Goal: Find specific page/section: Find specific page/section

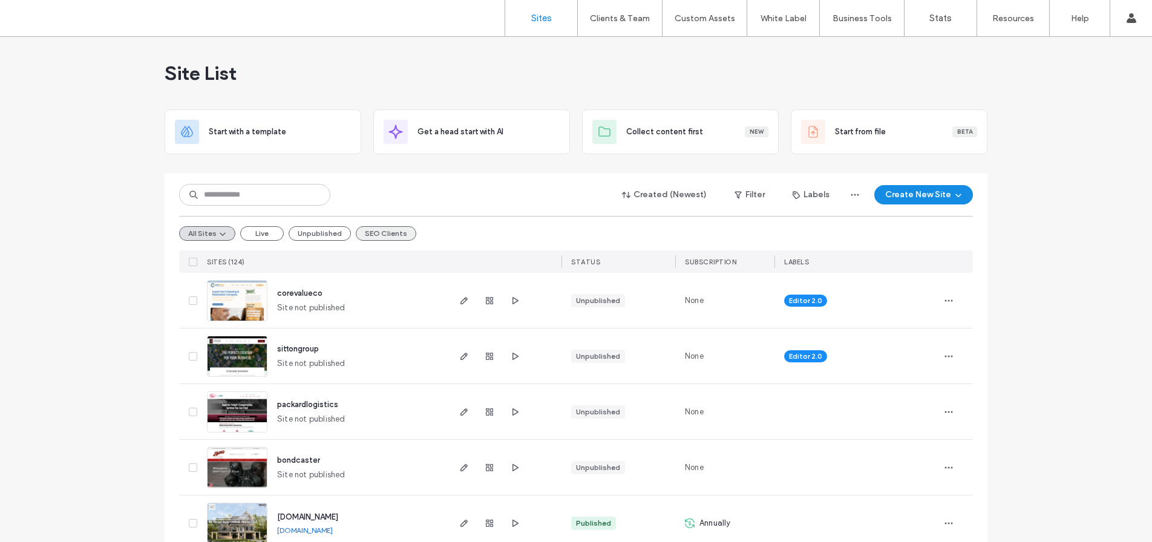
click at [375, 234] on button "SEO Clients" at bounding box center [386, 233] width 61 height 15
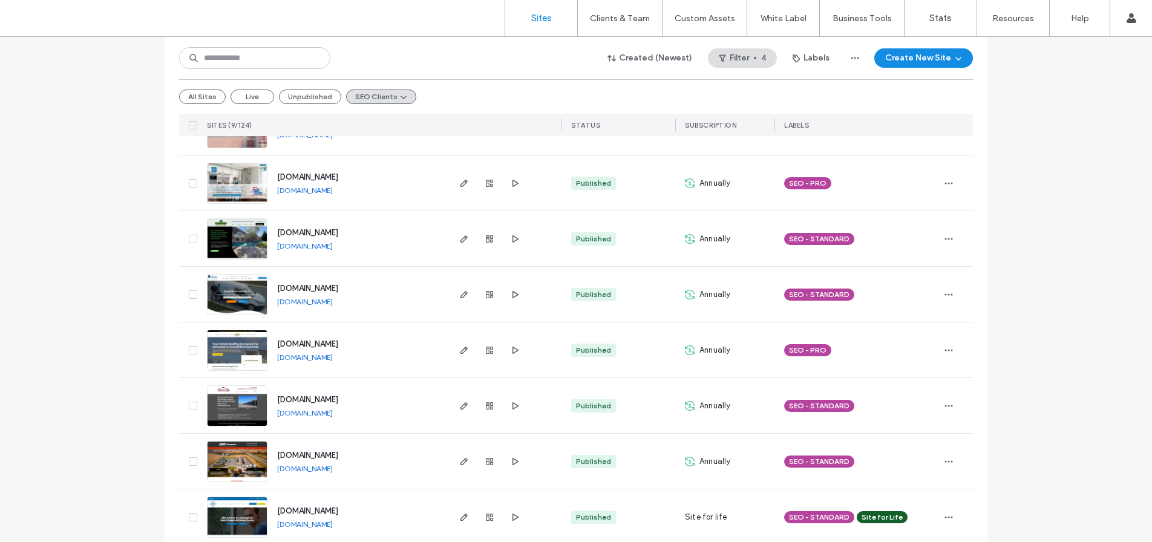
scroll to position [246, 0]
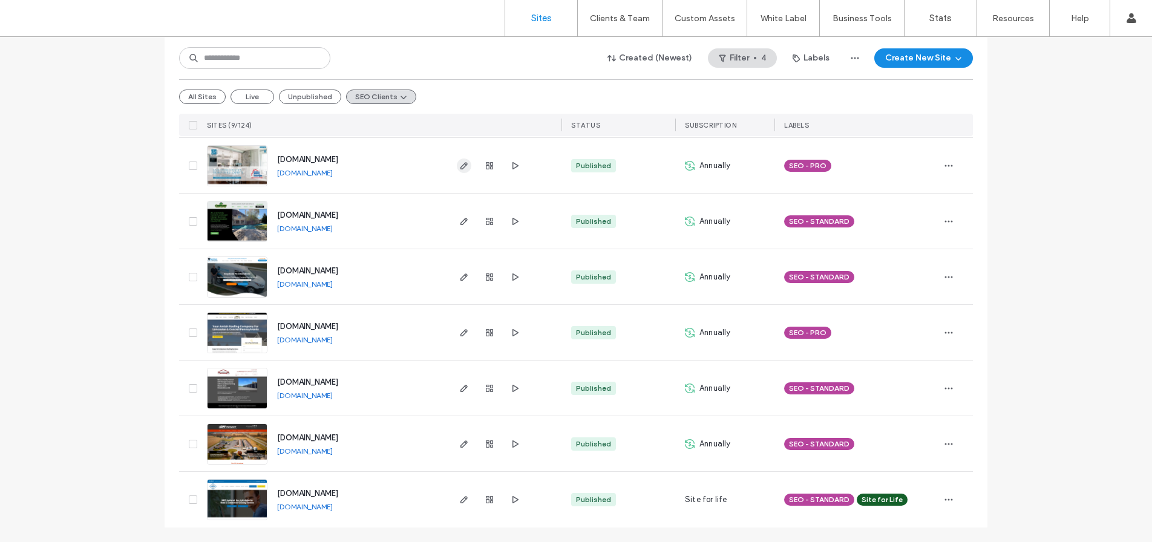
click at [461, 164] on use "button" at bounding box center [464, 165] width 7 height 7
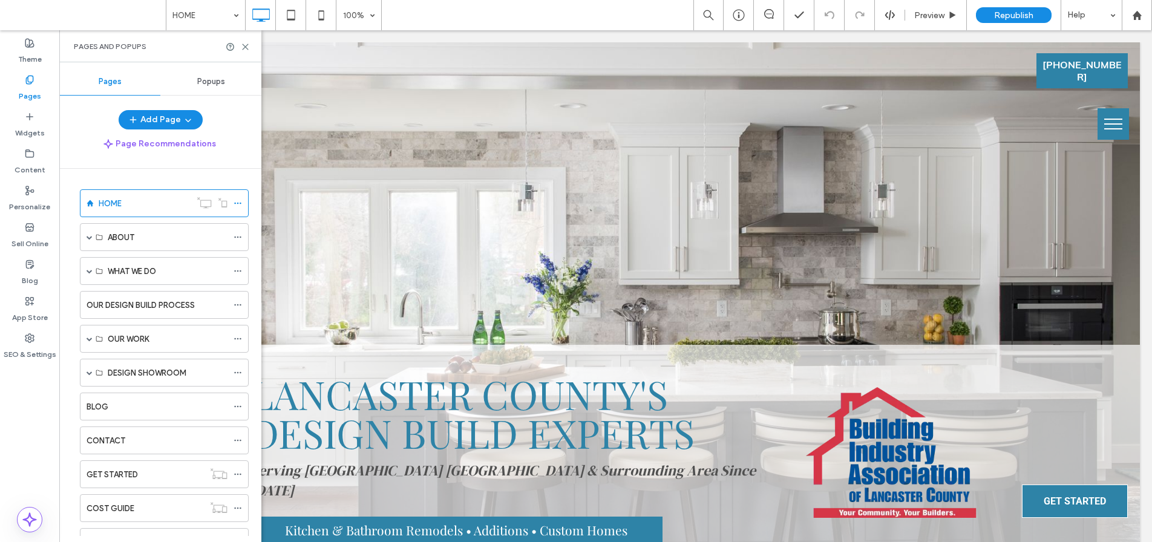
scroll to position [186, 0]
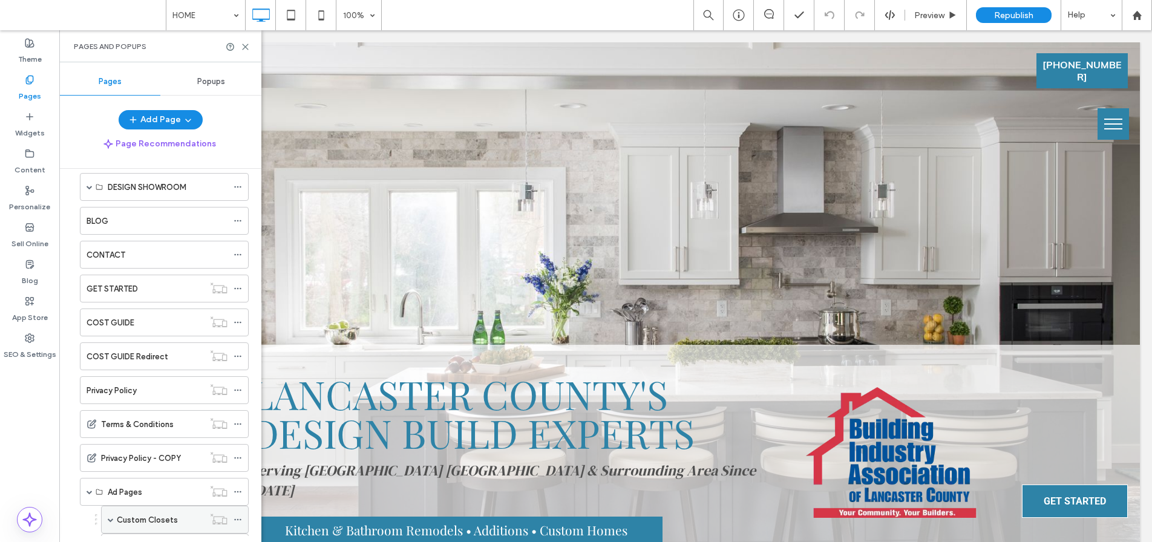
click at [130, 524] on label "Custom Closets" at bounding box center [147, 520] width 61 height 21
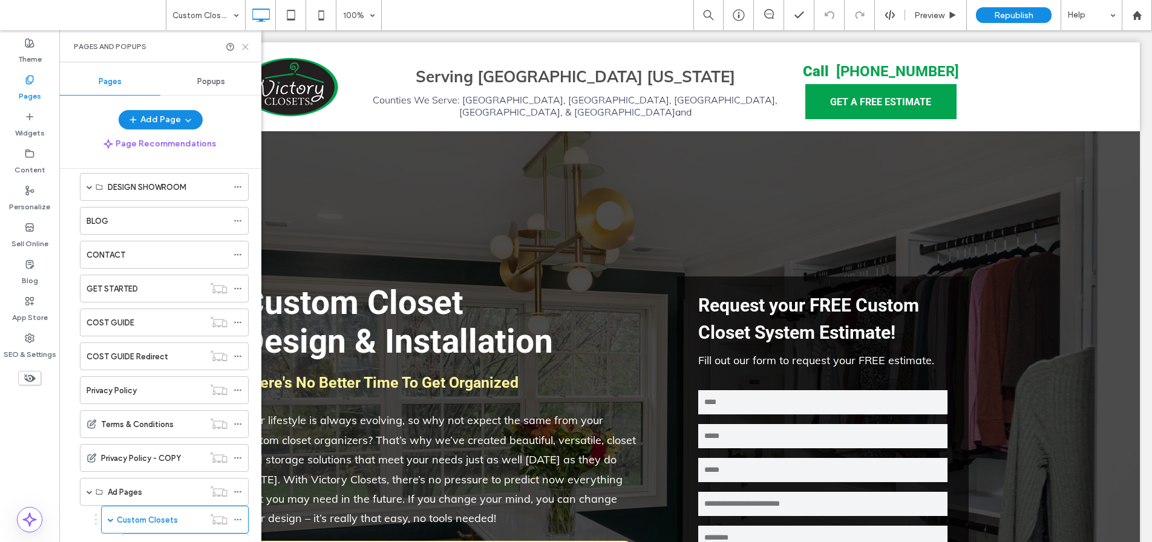
click at [247, 45] on icon at bounding box center [245, 46] width 9 height 9
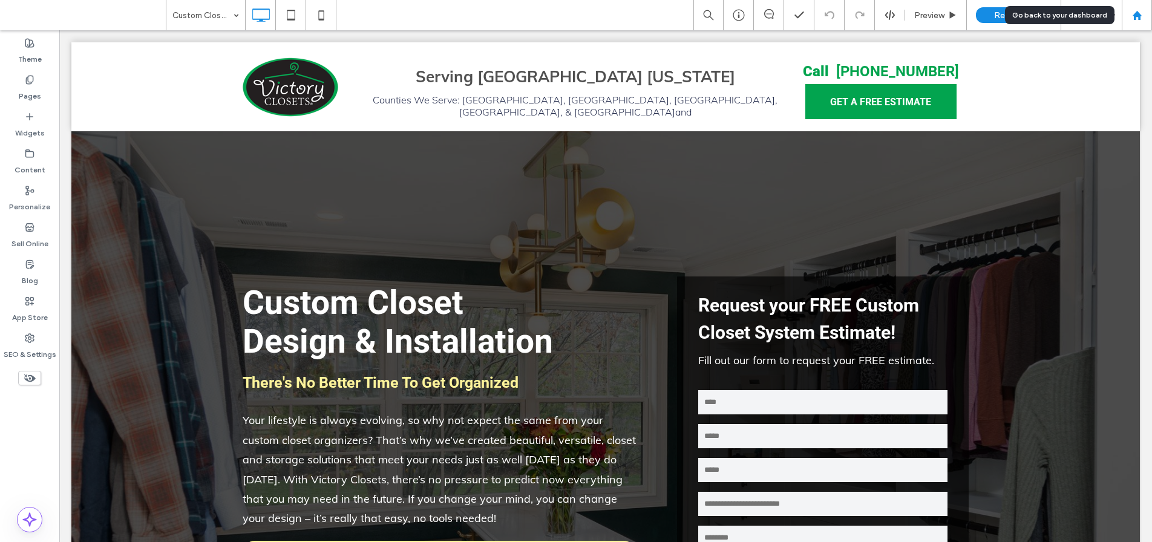
click at [1134, 10] on icon at bounding box center [1137, 15] width 10 height 10
